Goal: Navigation & Orientation: Find specific page/section

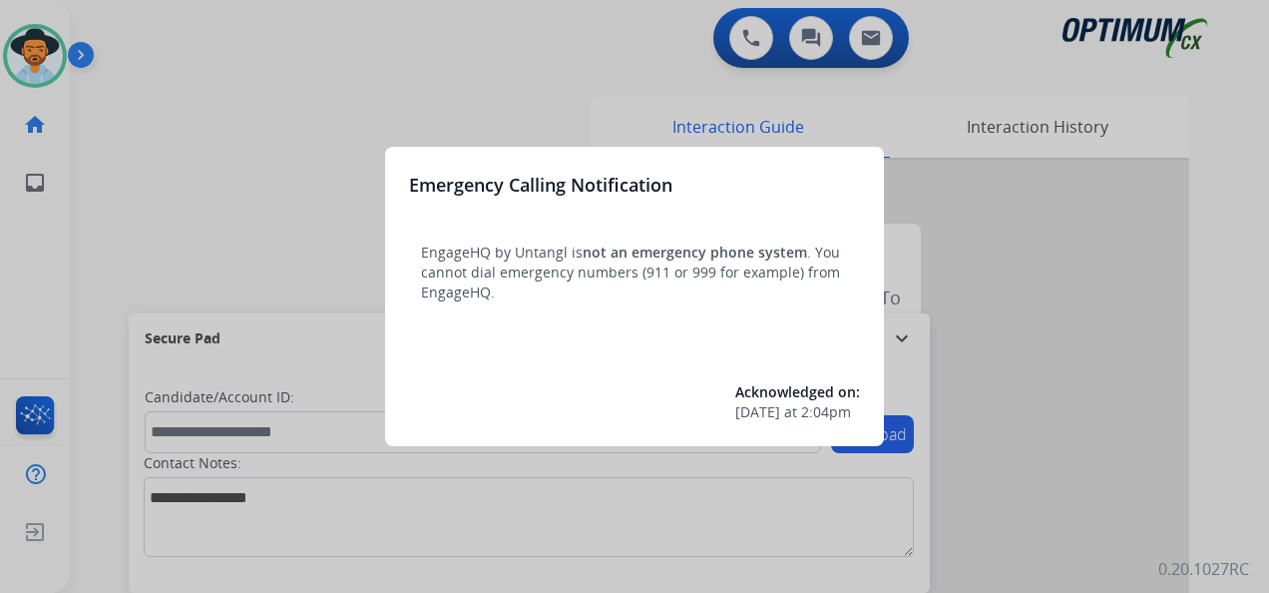
click at [946, 216] on div at bounding box center [634, 296] width 1269 height 593
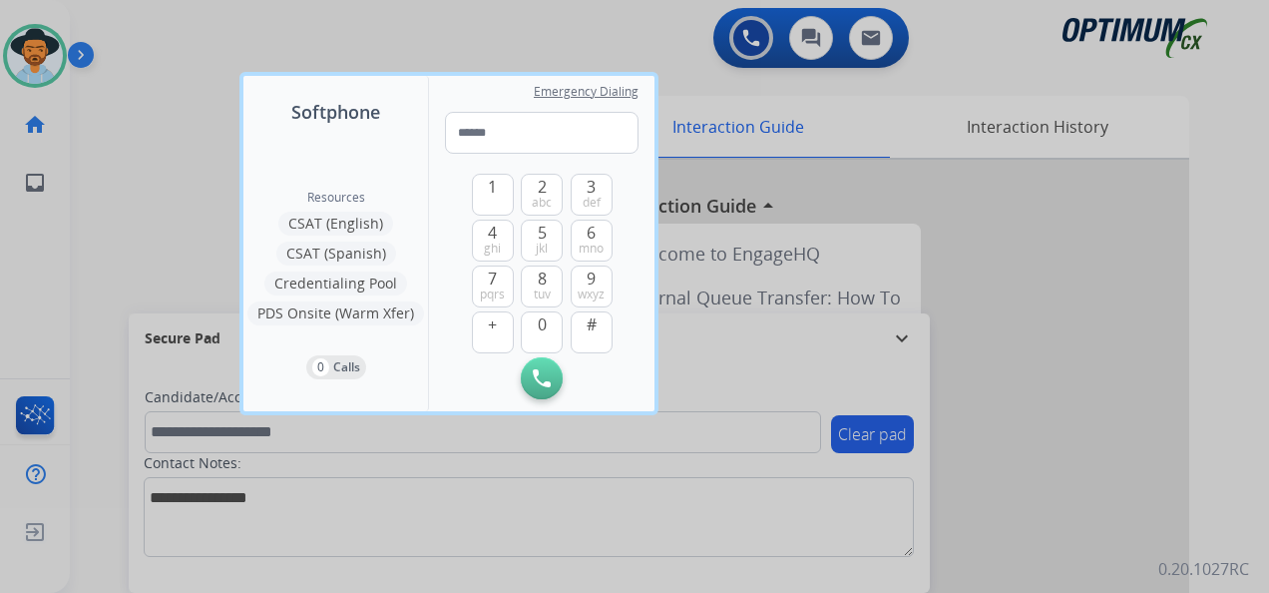
click at [822, 173] on div at bounding box center [634, 296] width 1269 height 593
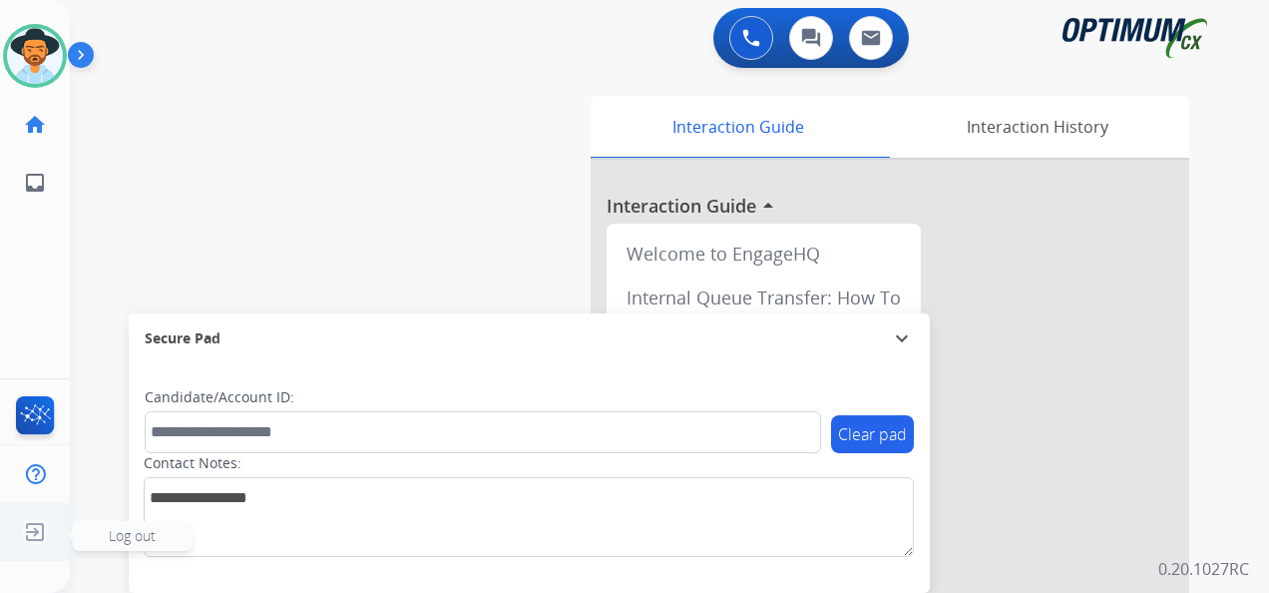
click at [48, 542] on img at bounding box center [35, 532] width 36 height 38
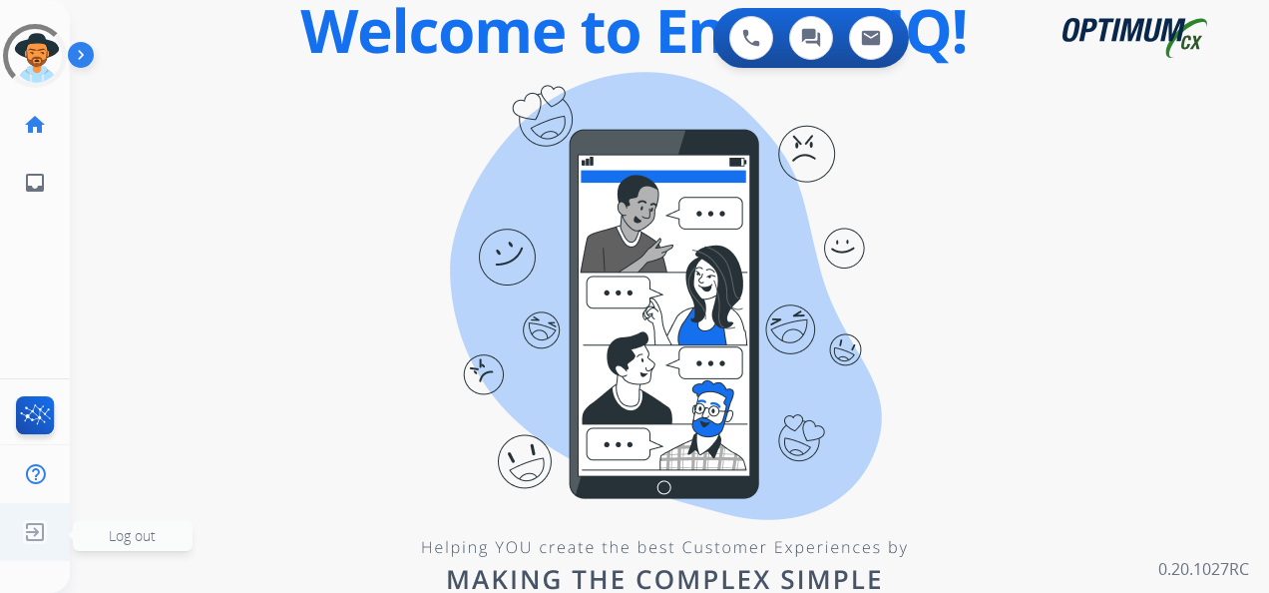
click at [44, 525] on img at bounding box center [35, 532] width 36 height 38
